Goal: Task Accomplishment & Management: Use online tool/utility

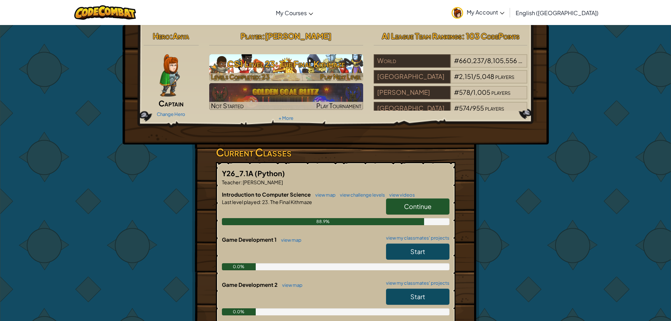
drag, startPoint x: 326, startPoint y: 65, endPoint x: 323, endPoint y: 68, distance: 4.0
click at [324, 66] on h3 "CS1 Level 23: The Final Kithmaze" at bounding box center [286, 64] width 154 height 16
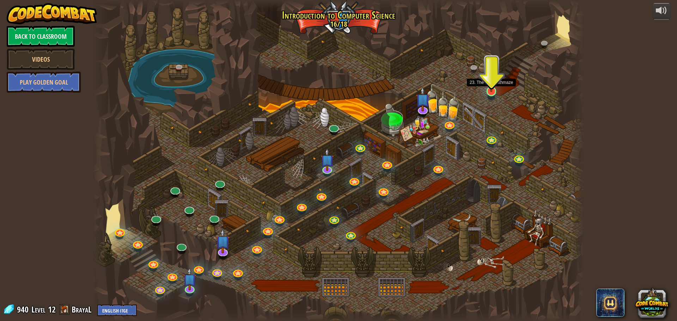
click at [491, 89] on img at bounding box center [491, 77] width 13 height 30
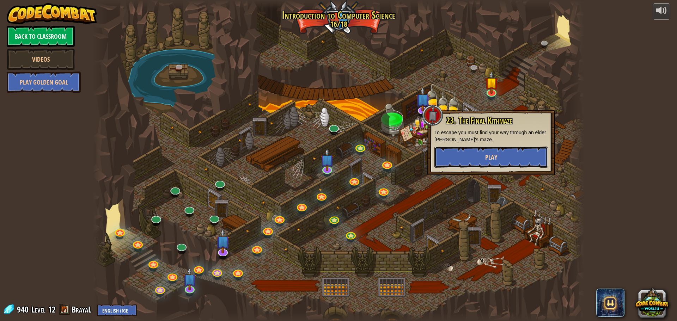
click at [480, 156] on button "Play" at bounding box center [490, 157] width 113 height 21
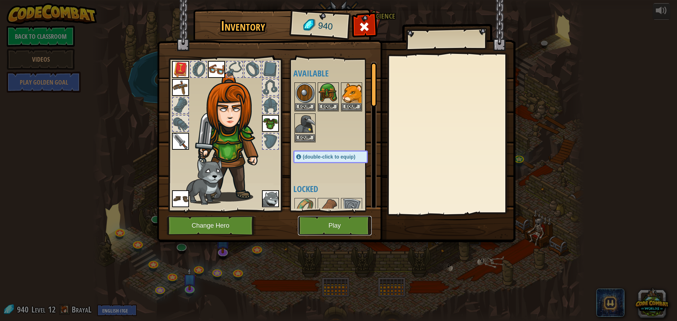
click at [333, 225] on button "Play" at bounding box center [335, 225] width 74 height 19
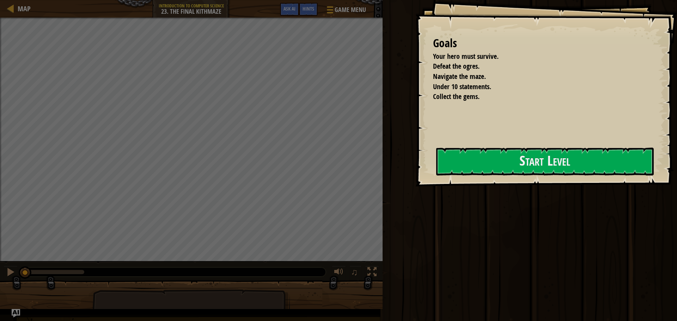
click at [415, 122] on div "Goals Your hero must survive. Defeat the ogres. Navigate the maze. Under 10 sta…" at bounding box center [546, 93] width 262 height 186
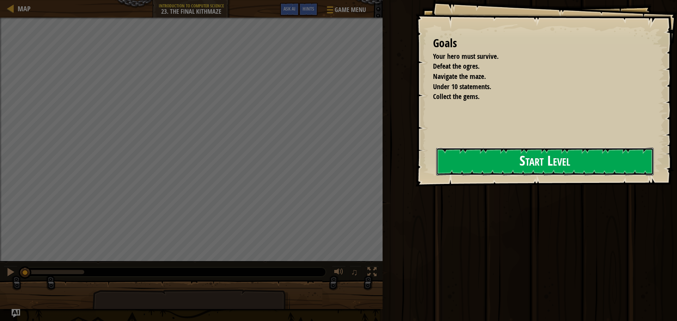
click at [564, 178] on div "Goals Your hero must survive. Defeat the ogres. Navigate the maze. Under 10 sta…" at bounding box center [546, 93] width 262 height 186
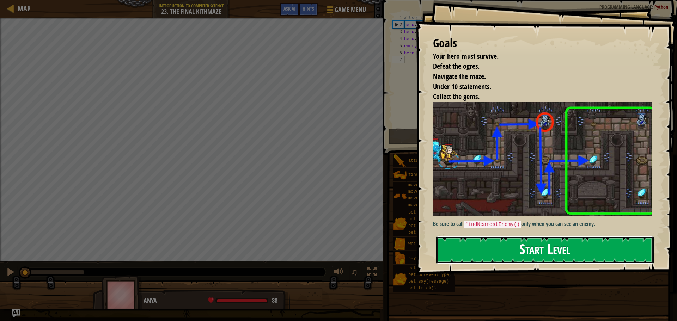
drag, startPoint x: 570, startPoint y: 169, endPoint x: 573, endPoint y: 168, distance: 3.7
click at [573, 236] on button "Start Level" at bounding box center [544, 250] width 217 height 28
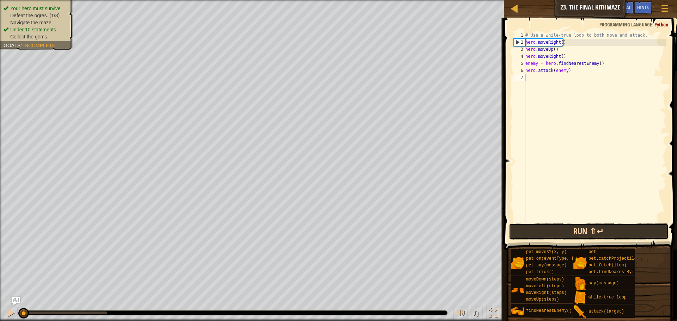
click at [600, 236] on button "Run ⇧↵" at bounding box center [589, 231] width 160 height 16
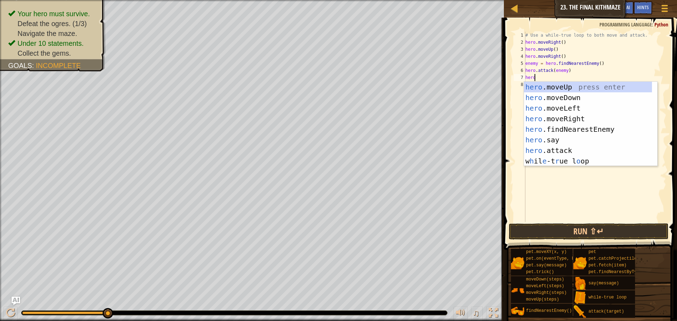
scroll to position [3, 1]
type textarea "heromd"
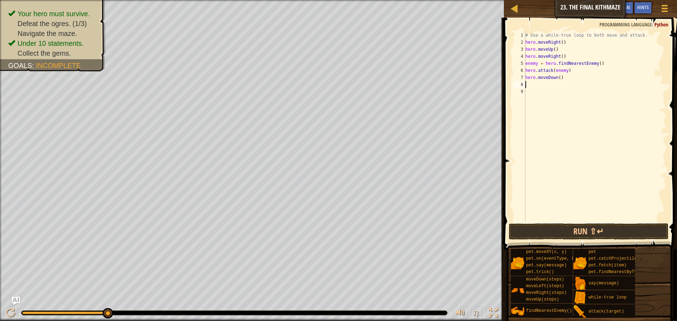
scroll to position [3, 0]
type textarea "hero.moveDown(2)"
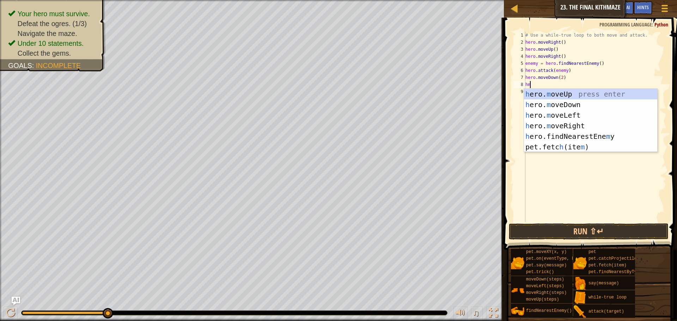
type textarea "hmu"
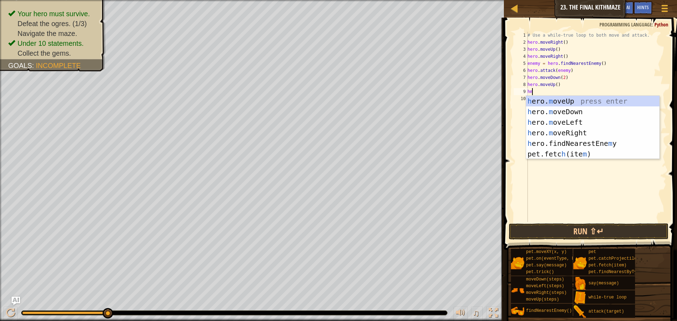
type textarea "hmr"
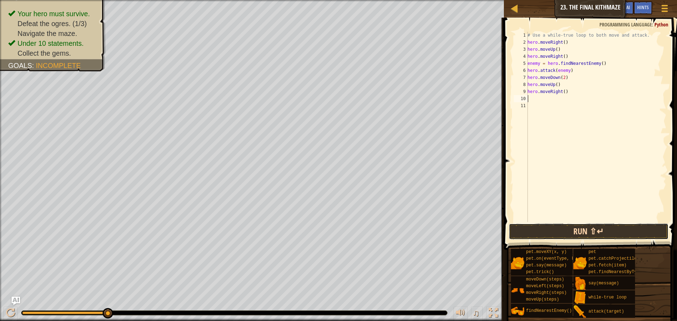
click at [618, 233] on button "Run ⇧↵" at bounding box center [589, 231] width 160 height 16
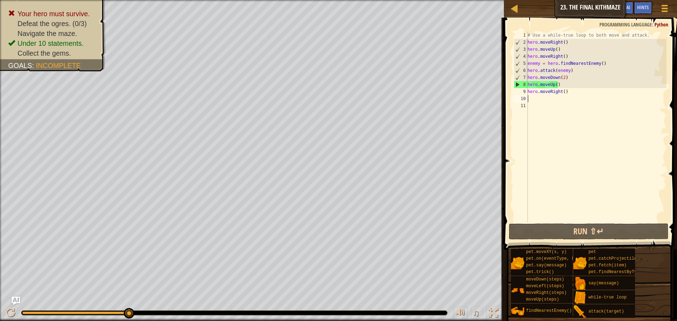
click at [528, 63] on div "# Use a while-true loop to both move and attack. hero . moveRight ( ) hero . mo…" at bounding box center [596, 134] width 140 height 204
type textarea "enemy = hero.findNearestEnemy()"
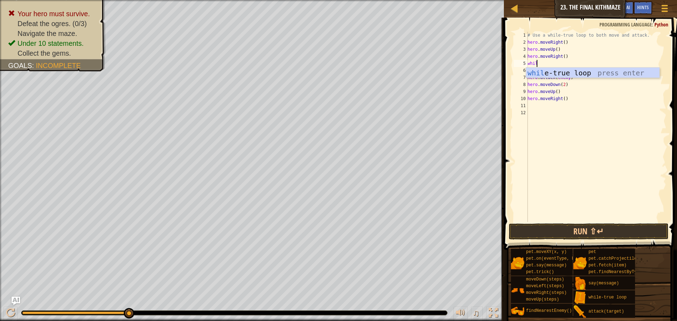
type textarea "while"
click at [570, 70] on div "while -true loop press enter" at bounding box center [592, 84] width 133 height 32
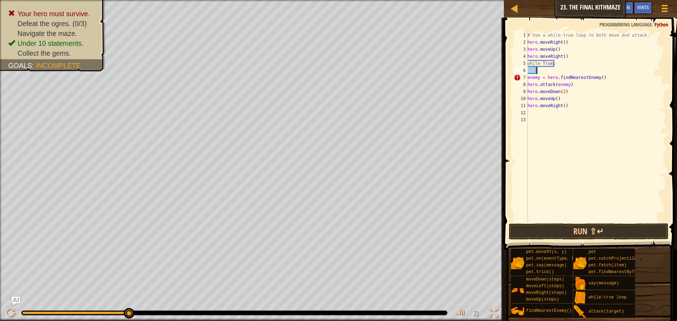
click at [528, 75] on div "# Use a while-true loop to both move and attack. hero . moveRight ( ) hero . mo…" at bounding box center [596, 134] width 140 height 204
click at [529, 76] on div "# Use a while-true loop to both move and attack. hero . moveRight ( ) hero . mo…" at bounding box center [596, 134] width 140 height 204
click at [563, 225] on button "Run ⇧↵" at bounding box center [589, 231] width 160 height 16
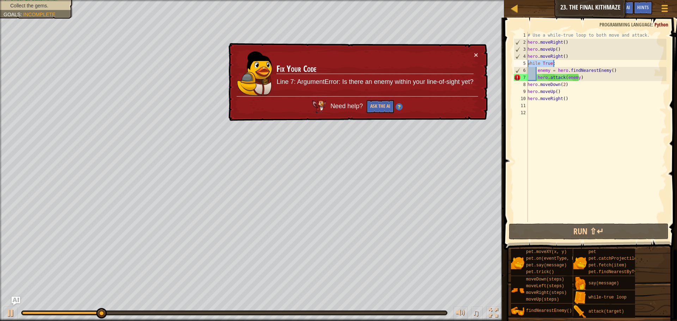
drag, startPoint x: 548, startPoint y: 66, endPoint x: 525, endPoint y: 63, distance: 23.2
click at [525, 63] on div "hero.attack(enemy) 1 2 3 4 5 6 7 8 9 10 11 12 # Use a while-true loop to both m…" at bounding box center [589, 127] width 154 height 190
type textarea "while True:"
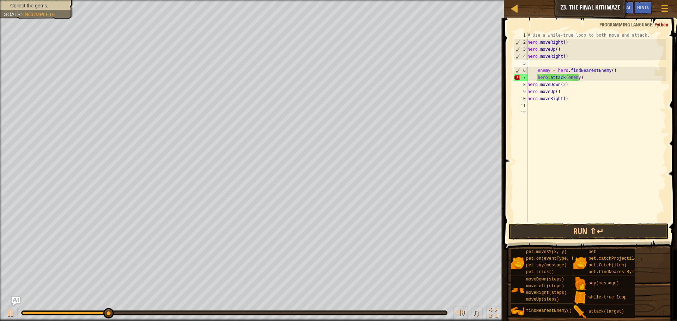
scroll to position [3, 0]
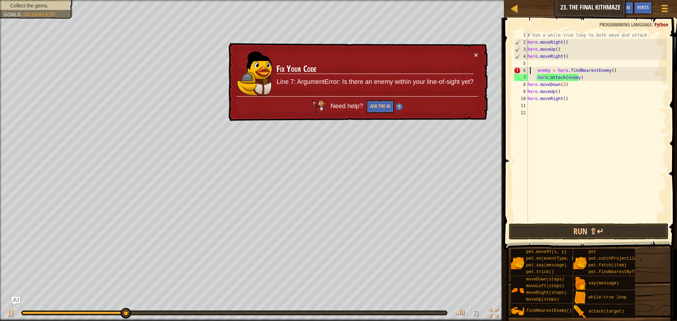
click at [530, 69] on div "# Use a while-true loop to both move and attack. hero . moveRight ( ) hero . mo…" at bounding box center [596, 134] width 140 height 204
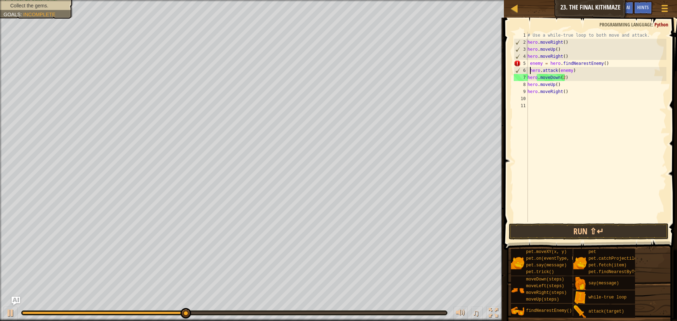
type textarea "hero.attack(enemy)"
click at [579, 234] on button "Run ⇧↵" at bounding box center [589, 231] width 160 height 16
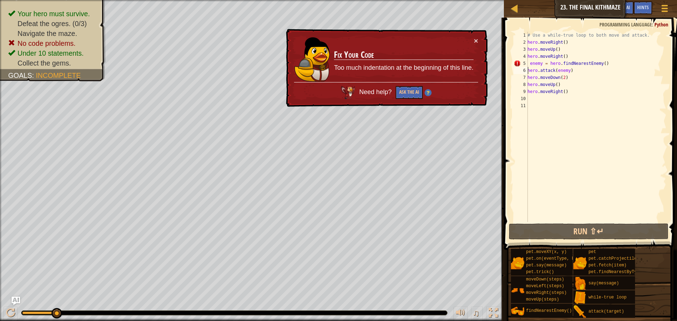
click at [211, 289] on div "Your hero must survive. Defeat the ogres. (0/3) Navigate the maze. No code prob…" at bounding box center [338, 160] width 677 height 321
click at [408, 87] on button "Ask the AI" at bounding box center [408, 92] width 27 height 13
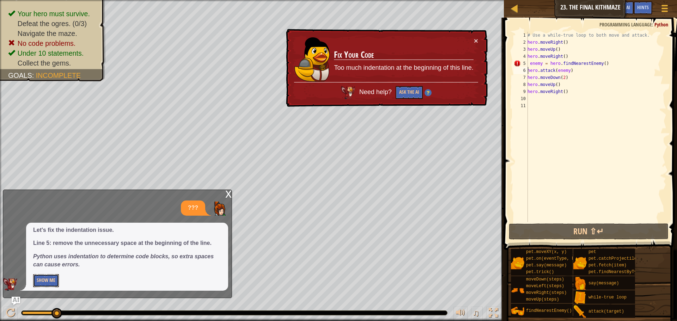
click at [47, 276] on button "Show Me" at bounding box center [46, 280] width 26 height 13
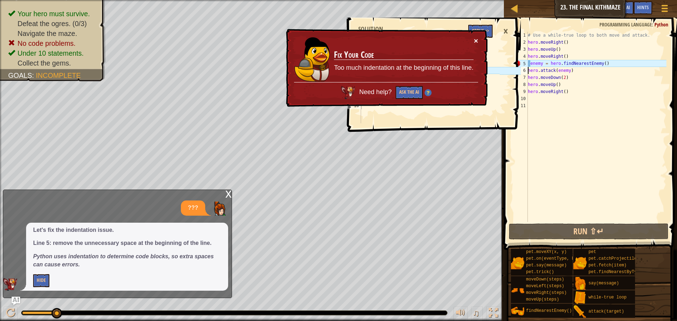
click at [475, 38] on button "×" at bounding box center [476, 40] width 4 height 7
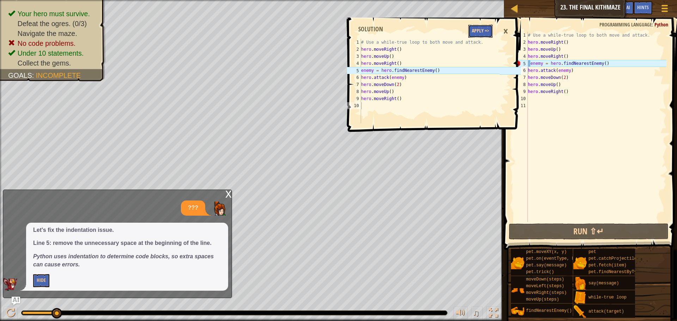
click at [480, 26] on button "Apply =>" at bounding box center [480, 31] width 24 height 13
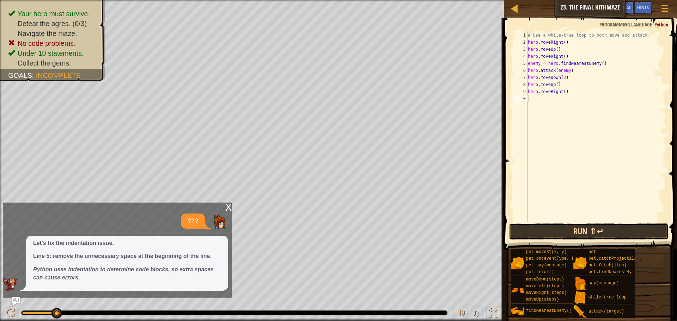
click at [590, 231] on button "Run ⇧↵" at bounding box center [589, 231] width 160 height 16
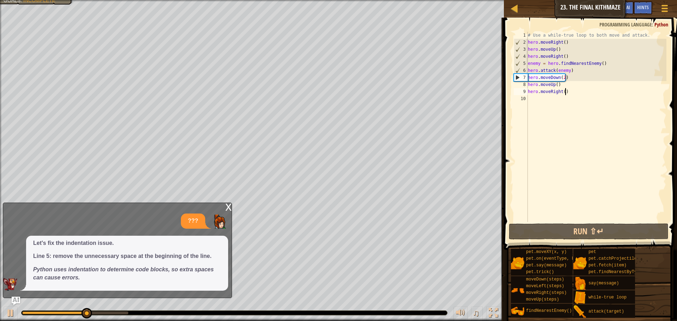
click at [564, 94] on div "# Use a while-true loop to both move and attack. hero . moveRight ( ) hero . mo…" at bounding box center [596, 134] width 140 height 204
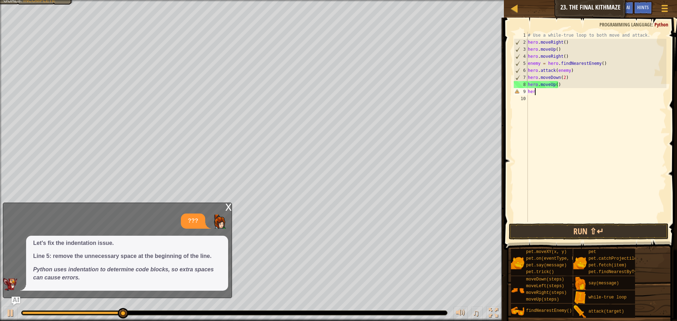
type textarea "h"
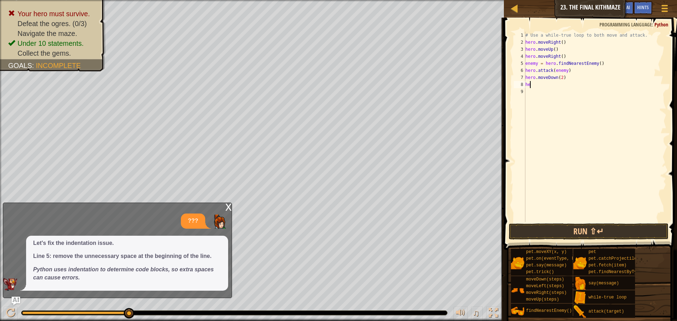
type textarea "h"
click at [571, 232] on button "Run ⇧↵" at bounding box center [589, 231] width 160 height 16
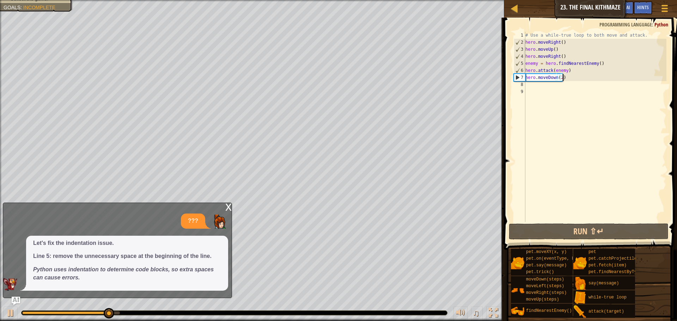
click at [567, 80] on div "# Use a while-true loop to both move and attack. hero . moveRight ( ) hero . mo…" at bounding box center [595, 134] width 142 height 204
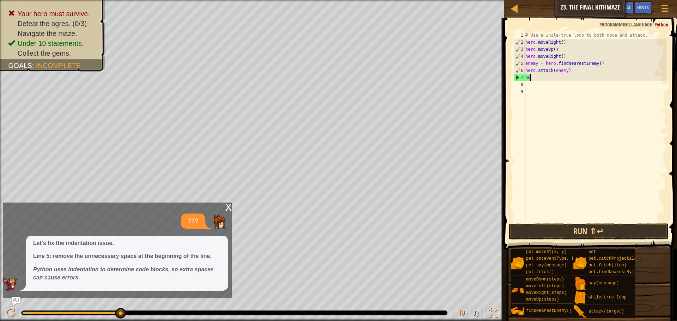
type textarea "h"
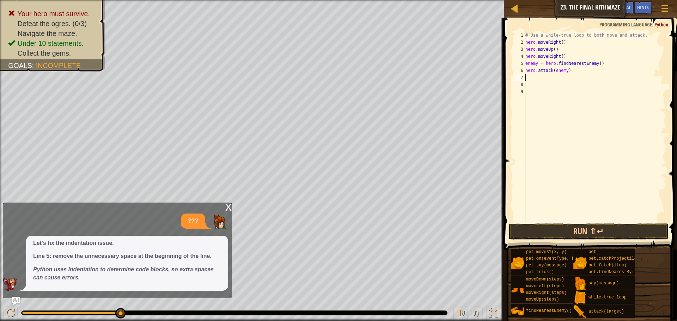
click at [525, 63] on div "# Use a while-true loop to both move and attack. hero . moveRight ( ) hero . mo…" at bounding box center [595, 134] width 142 height 204
type textarea "enemy = hero.findNearestEnemy()"
type textarea "wh"
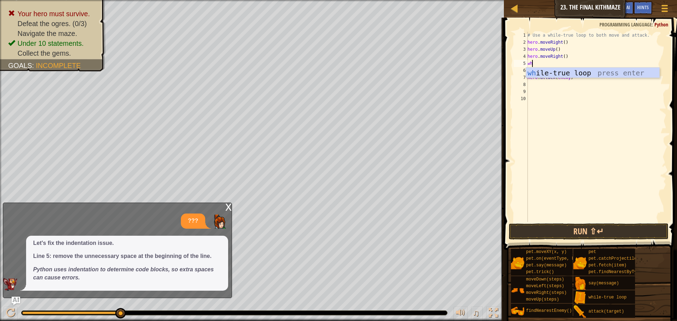
click at [574, 74] on div "wh ile-true loop press enter" at bounding box center [592, 84] width 133 height 32
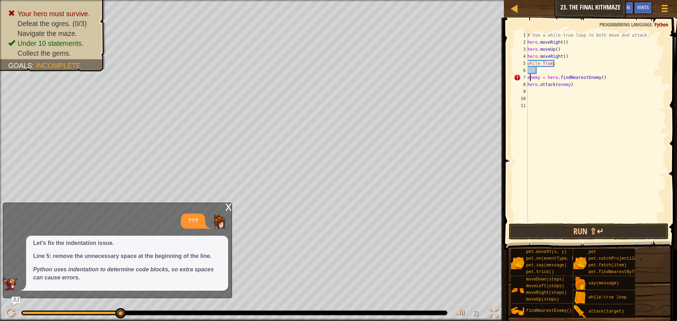
click at [529, 79] on div "# Use a while-true loop to both move and attack. hero . moveRight ( ) hero . mo…" at bounding box center [596, 134] width 140 height 204
click at [531, 77] on div "# Use a while-true loop to both move and attack. hero . moveRight ( ) hero . mo…" at bounding box center [596, 134] width 140 height 204
type textarea "hero.attack(enemy)"
click at [607, 234] on button "Run ⇧↵" at bounding box center [589, 231] width 160 height 16
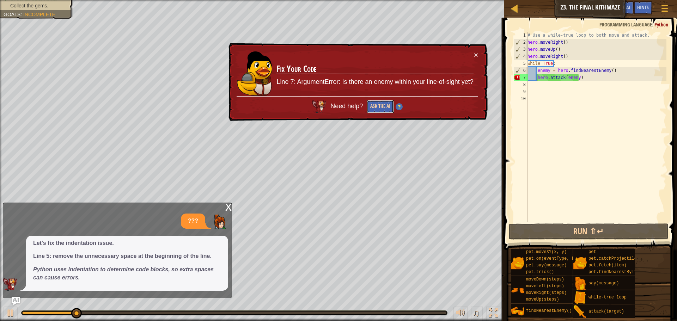
click at [377, 102] on button "Ask the AI" at bounding box center [380, 106] width 27 height 13
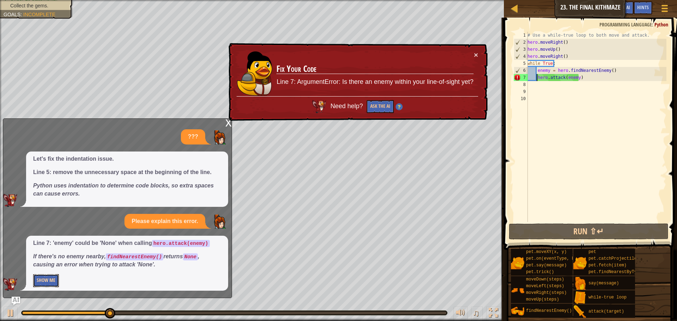
click at [49, 281] on button "Show Me" at bounding box center [46, 280] width 26 height 13
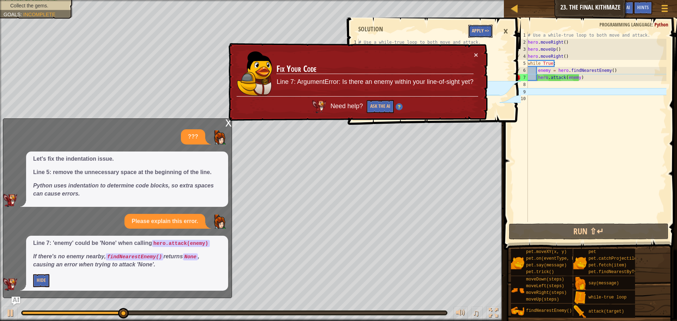
drag, startPoint x: 481, startPoint y: 32, endPoint x: 477, endPoint y: 33, distance: 4.6
click at [477, 33] on button "Apply =>" at bounding box center [480, 31] width 24 height 13
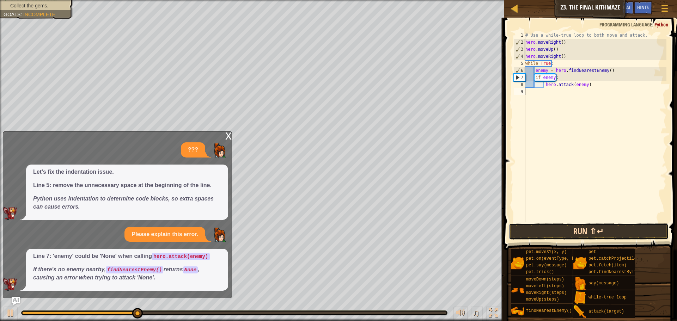
click at [588, 231] on button "Run ⇧↵" at bounding box center [589, 231] width 160 height 16
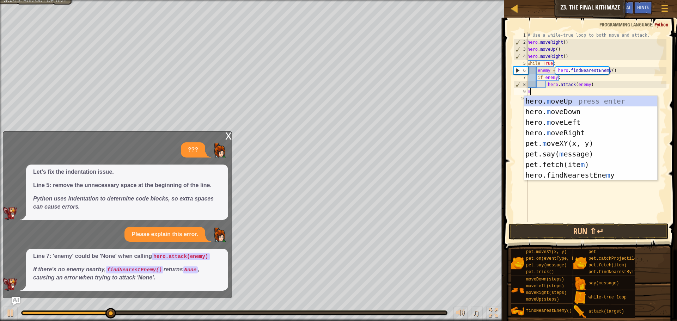
type textarea "md"
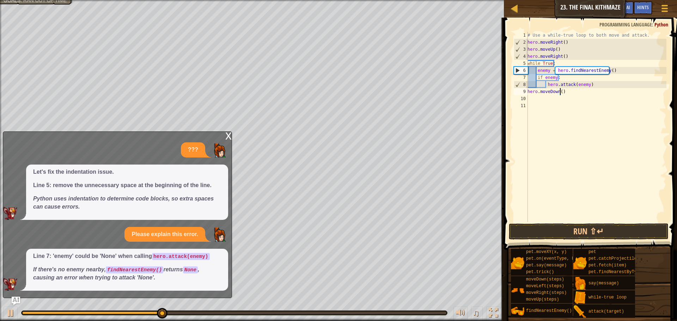
type textarea "hero.moveDown(2)"
click at [545, 99] on div "# Use a while-true loop to both move and attack. hero . moveRight ( ) hero . mo…" at bounding box center [596, 134] width 140 height 204
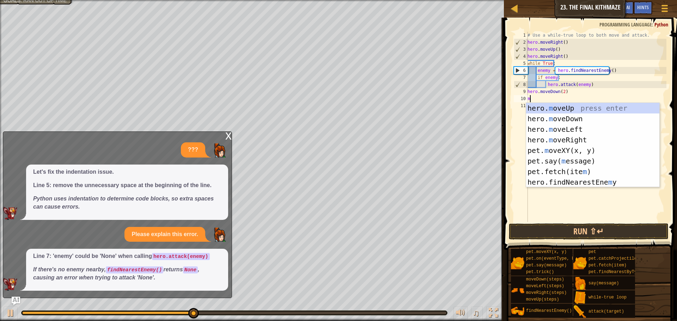
type textarea "mu"
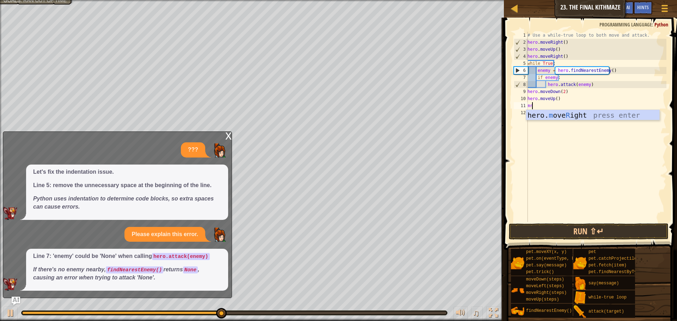
type textarea "mr"
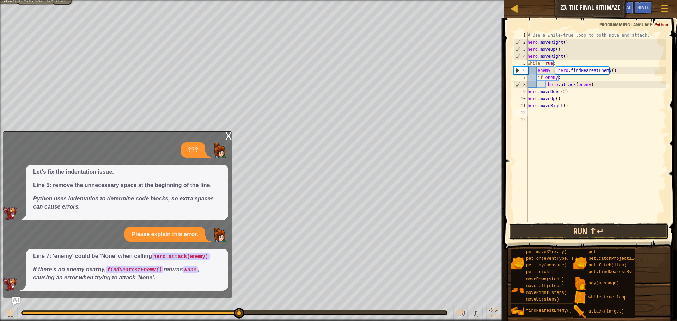
click at [575, 231] on button "Run ⇧↵" at bounding box center [589, 231] width 160 height 16
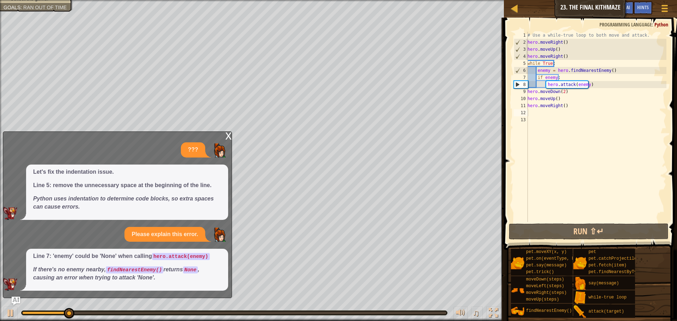
click at [222, 135] on div "x ??? Let's fix the indentation issue. Line 5: remove the unnecessary space at …" at bounding box center [117, 214] width 229 height 167
click at [223, 135] on div "x ??? Let's fix the indentation issue. Line 5: remove the unnecessary space at …" at bounding box center [117, 214] width 229 height 167
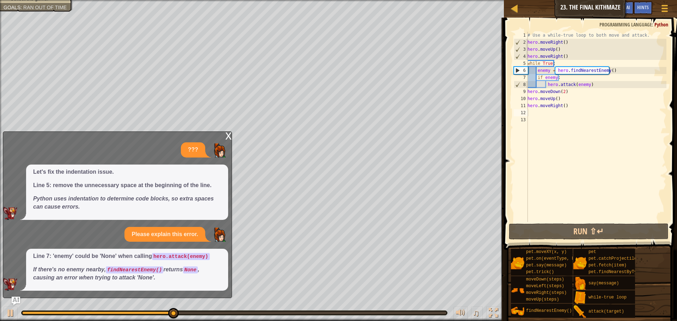
click at [226, 136] on div "x" at bounding box center [228, 135] width 6 height 7
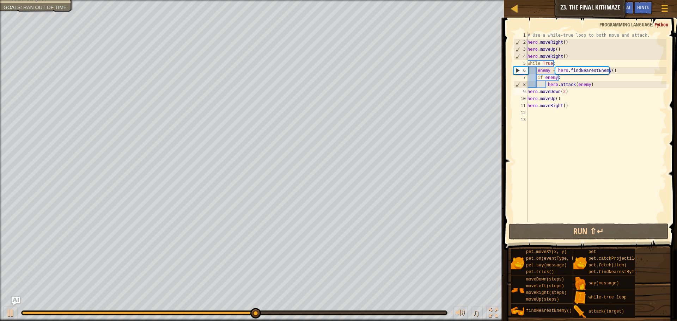
click at [528, 89] on div "# Use a while-true loop to both move and attack. hero . moveRight ( ) hero . mo…" at bounding box center [596, 134] width 140 height 204
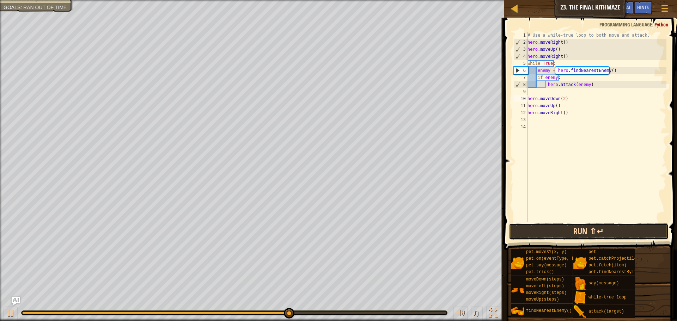
click at [612, 234] on button "Run ⇧↵" at bounding box center [589, 231] width 160 height 16
click at [532, 97] on div "# Use a while-true loop to both move and attack. hero . moveRight ( ) hero . mo…" at bounding box center [596, 134] width 140 height 204
type textarea "hero.moveRight()"
click at [615, 227] on button "Run ⇧↵" at bounding box center [589, 231] width 160 height 16
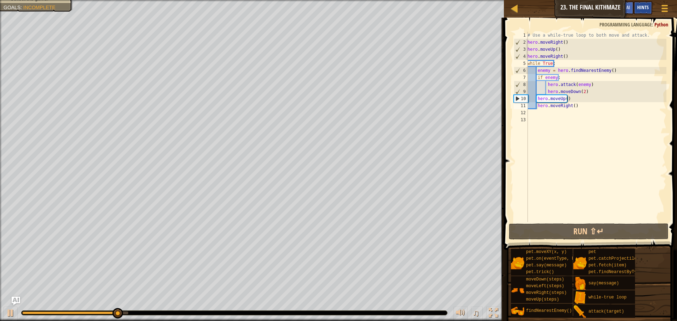
click at [637, 6] on span "Hints" at bounding box center [643, 7] width 12 height 7
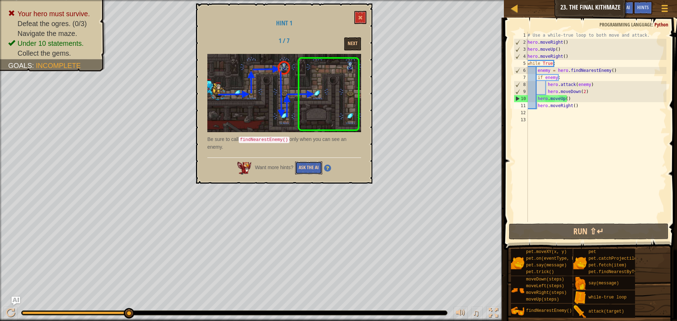
click at [309, 167] on button "Ask the AI" at bounding box center [308, 167] width 27 height 13
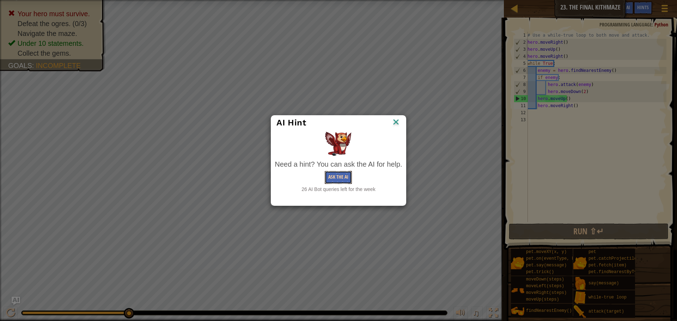
click at [342, 177] on button "Ask the AI" at bounding box center [338, 177] width 27 height 13
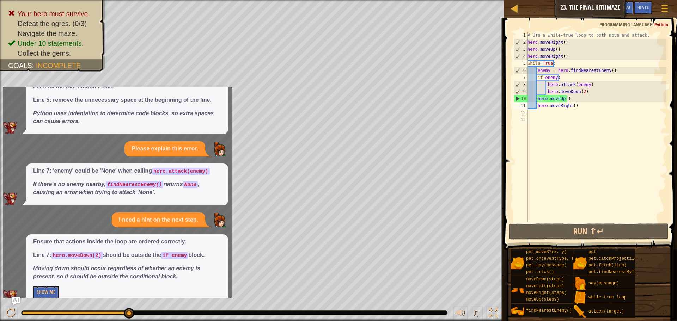
scroll to position [53, 0]
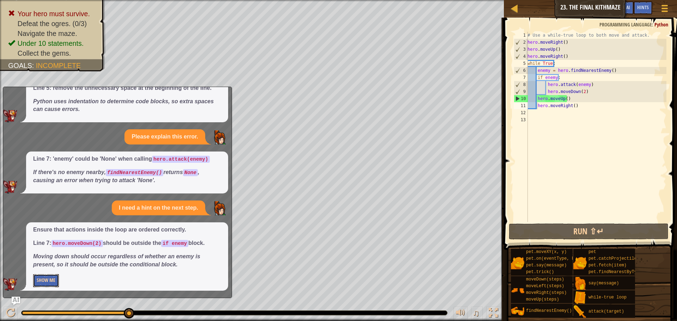
click at [50, 278] on button "Show Me" at bounding box center [46, 280] width 26 height 13
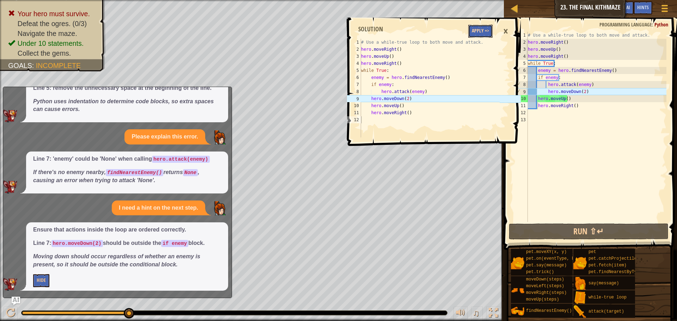
click at [480, 30] on button "Apply =>" at bounding box center [480, 31] width 24 height 13
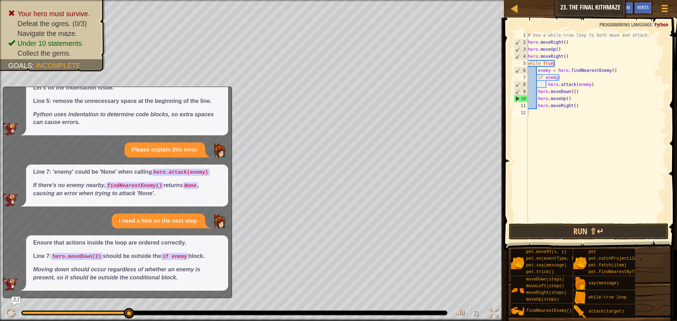
scroll to position [39, 0]
click at [573, 231] on button "Run ⇧↵" at bounding box center [589, 231] width 160 height 16
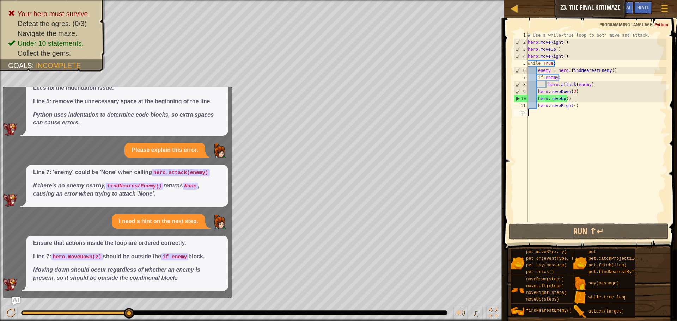
scroll to position [0, 0]
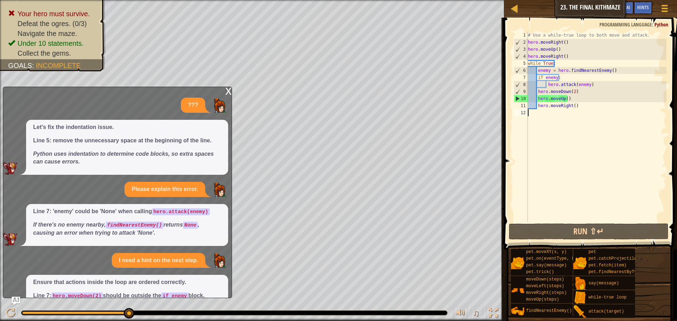
click at [226, 94] on div "x" at bounding box center [228, 90] width 6 height 7
